Goal: Task Accomplishment & Management: Complete application form

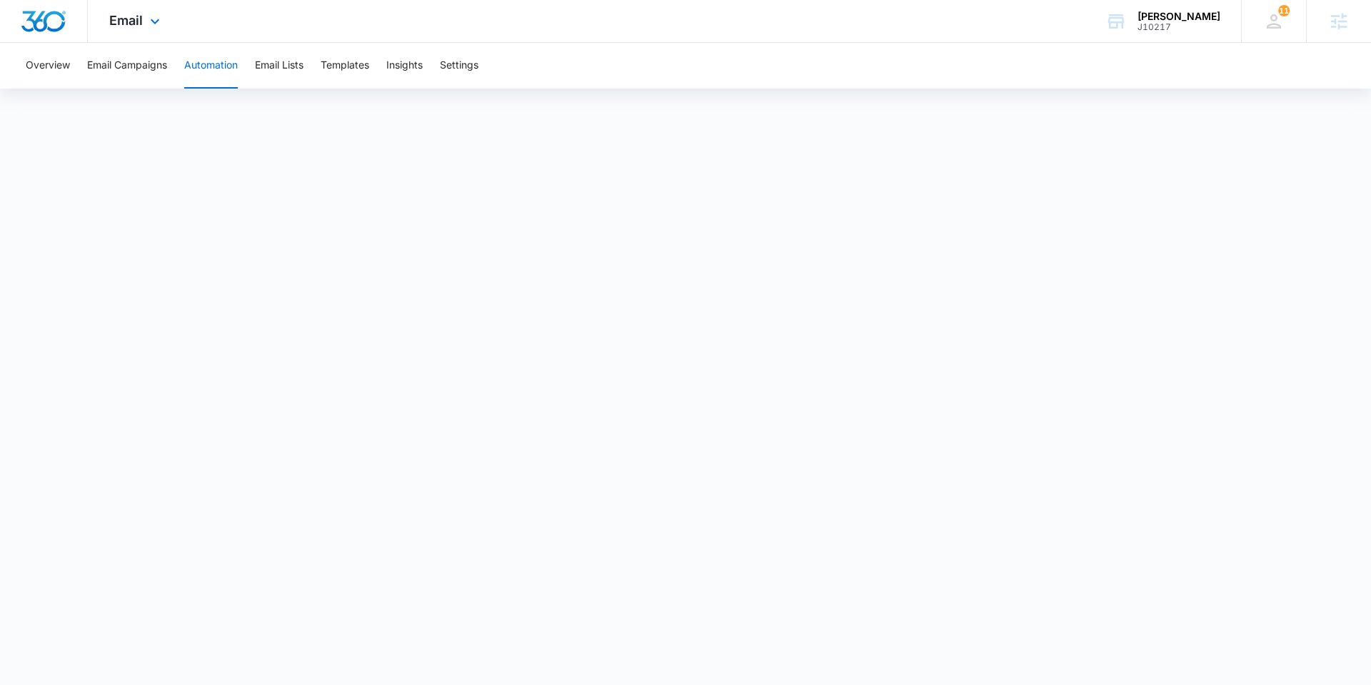
click at [114, 28] on div "Email Apps Reputation Websites Forms CRM Email Social Shop Payments POS Content…" at bounding box center [136, 21] width 97 height 42
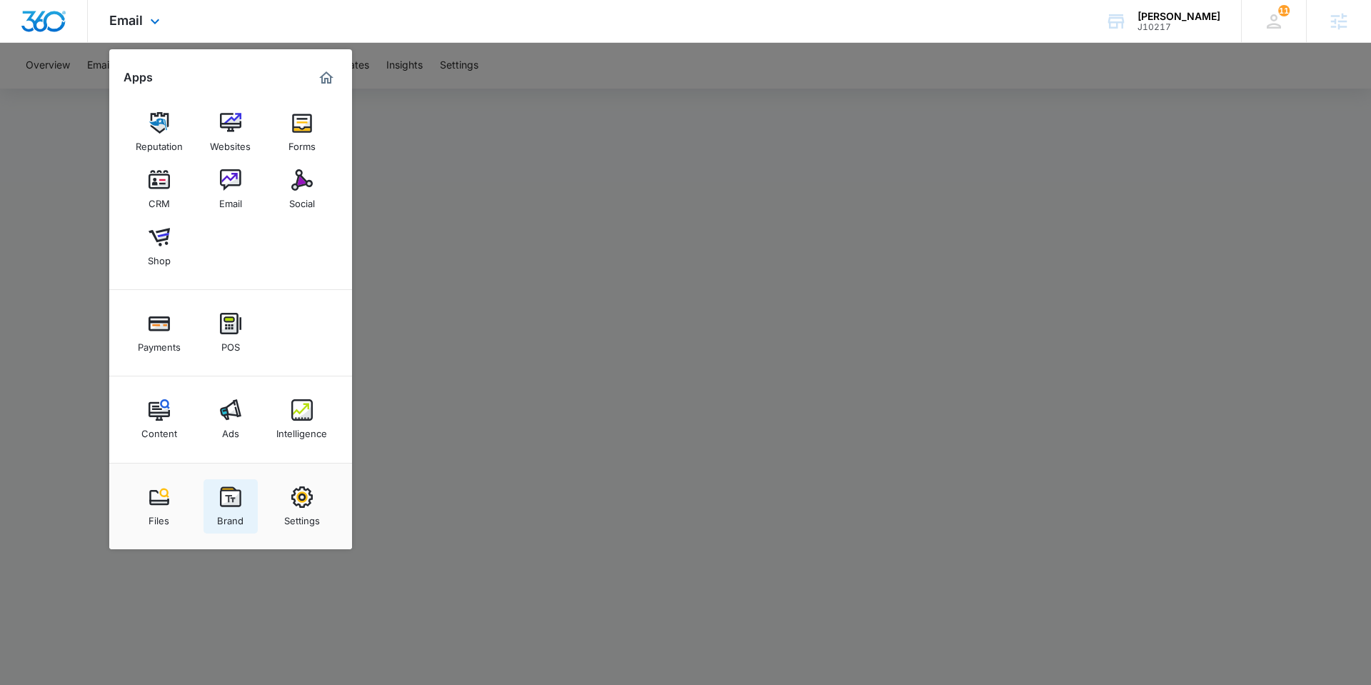
click at [229, 512] on div "Brand" at bounding box center [230, 517] width 26 height 19
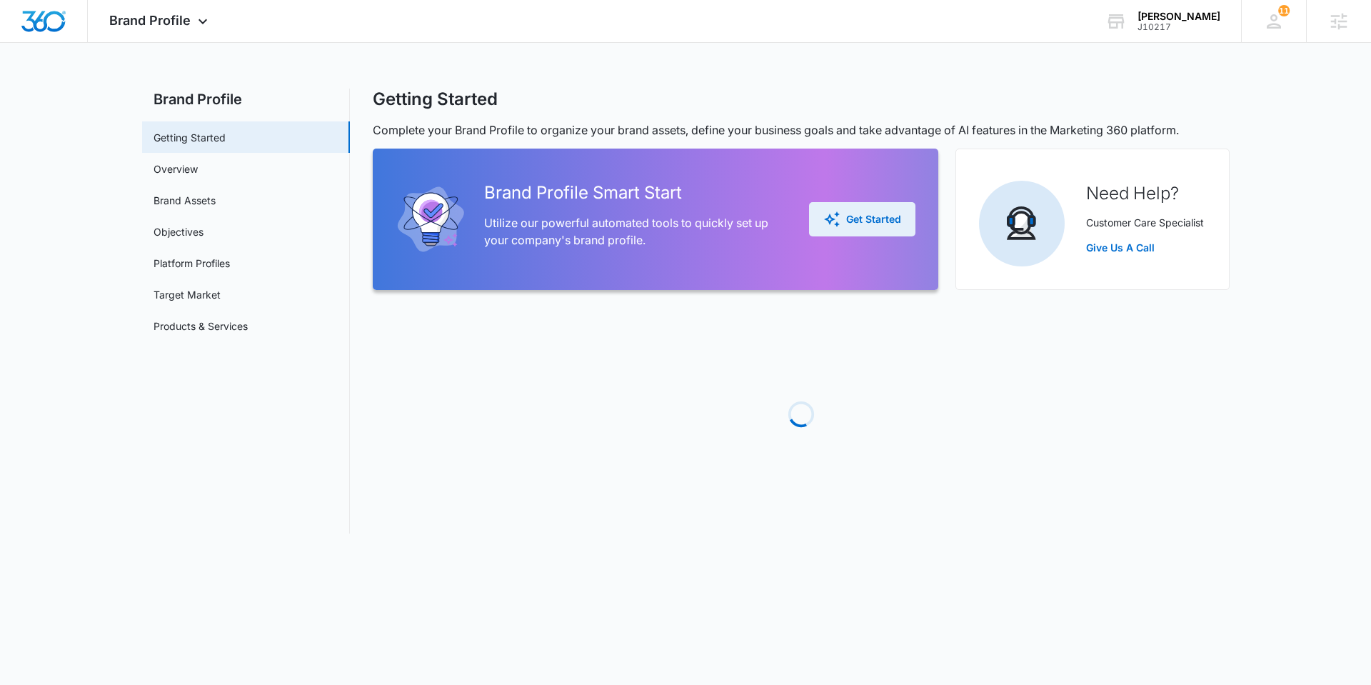
click at [891, 216] on div "Get Started" at bounding box center [862, 219] width 78 height 17
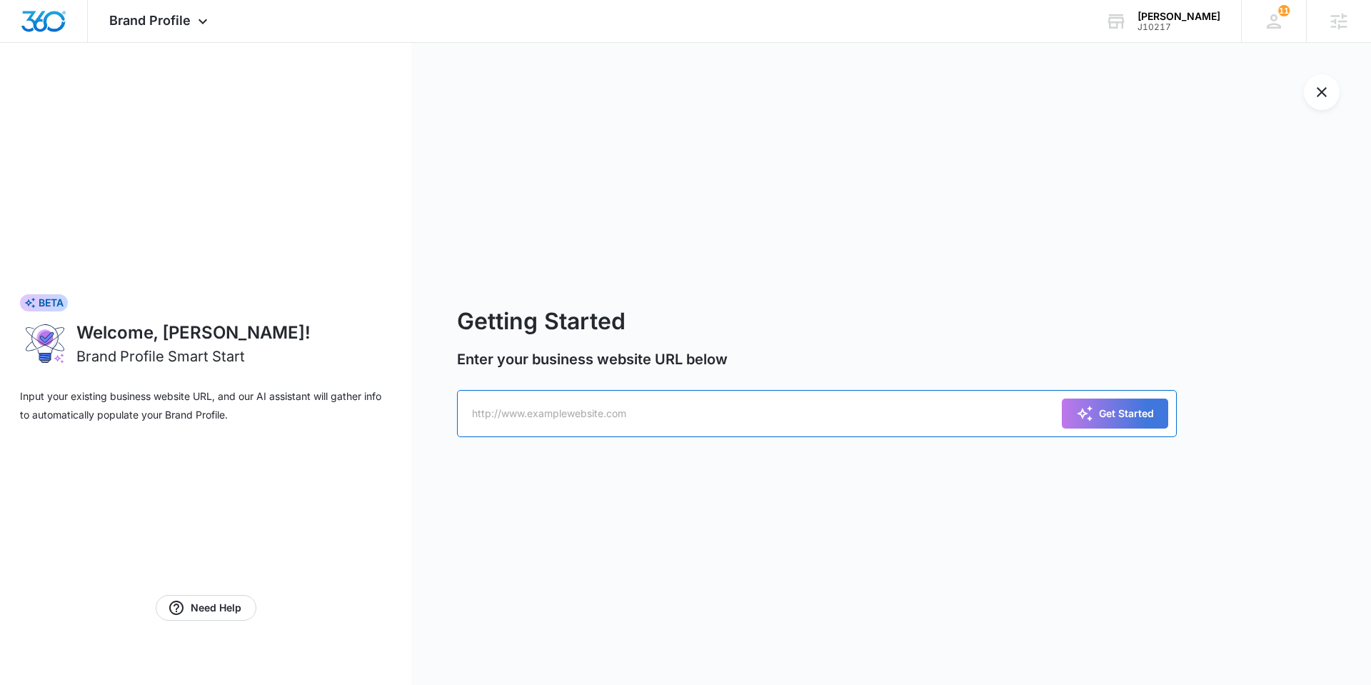
click at [613, 431] on input "text" at bounding box center [817, 413] width 720 height 47
drag, startPoint x: 668, startPoint y: 406, endPoint x: 356, endPoint y: 386, distance: 312.7
click at [356, 386] on div "BETA Welcome, [PERSON_NAME]! Brand Profile Smart Start Input your existing busi…" at bounding box center [685, 364] width 1371 height 642
drag, startPoint x: 677, startPoint y: 413, endPoint x: 396, endPoint y: 412, distance: 280.6
click at [396, 412] on div "BETA Welcome, [PERSON_NAME]! Brand Profile Smart Start Input your existing busi…" at bounding box center [685, 364] width 1371 height 642
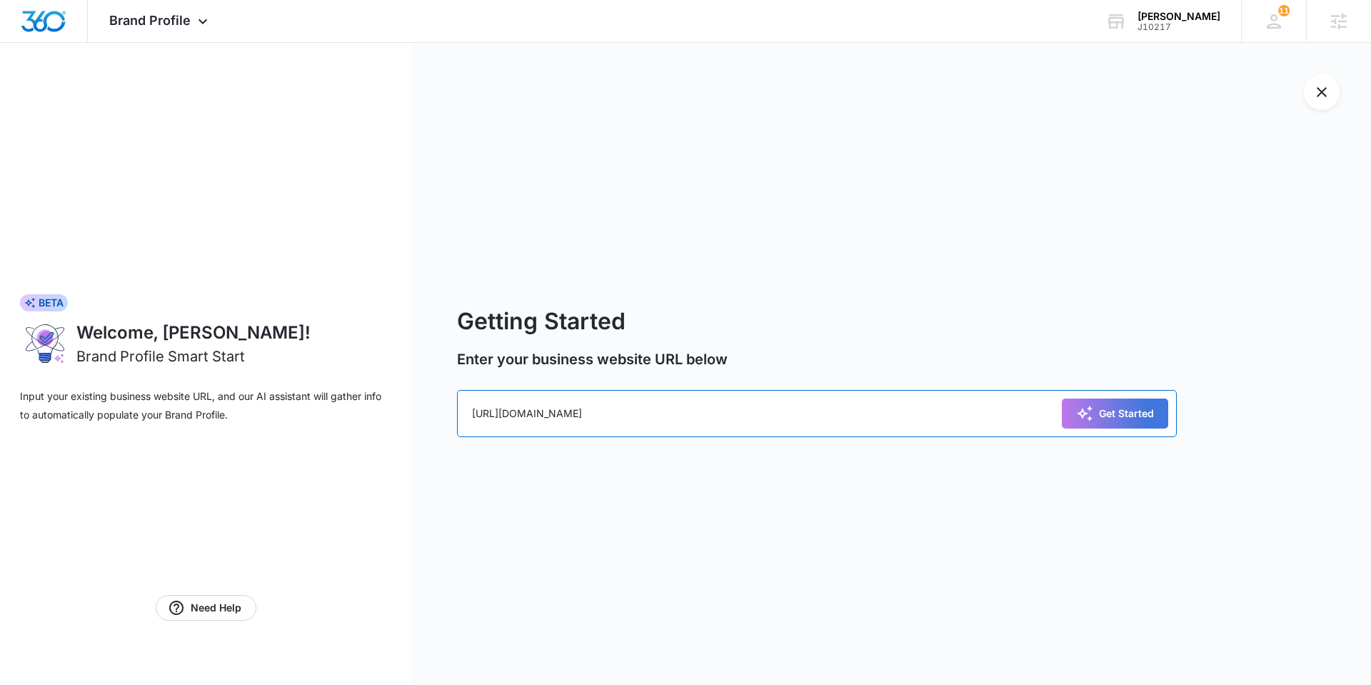
click at [651, 435] on input "[URL][DOMAIN_NAME]" at bounding box center [817, 413] width 720 height 47
drag, startPoint x: 651, startPoint y: 422, endPoint x: 356, endPoint y: 406, distance: 295.4
click at [356, 406] on div "BETA Welcome, [PERSON_NAME]! Brand Profile Smart Start Input your existing busi…" at bounding box center [685, 364] width 1371 height 642
type input "[URL][DOMAIN_NAME]"
drag, startPoint x: 466, startPoint y: 396, endPoint x: 334, endPoint y: 393, distance: 131.4
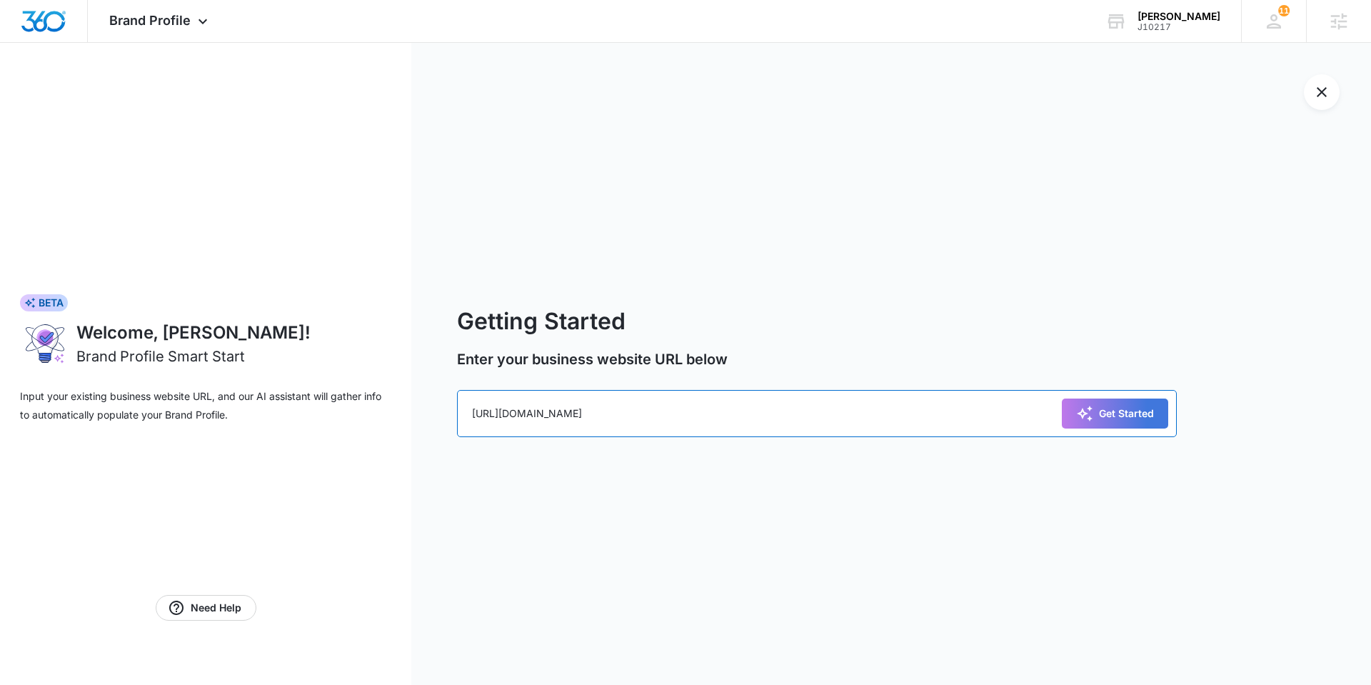
click at [334, 393] on div "BETA Welcome, [PERSON_NAME]! Brand Profile Smart Start Input your existing busi…" at bounding box center [685, 364] width 1371 height 642
